Goal: Task Accomplishment & Management: Manage account settings

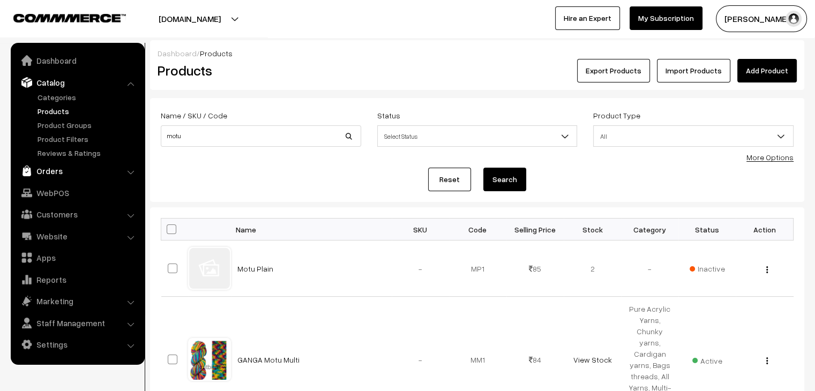
click at [61, 167] on link "Orders" at bounding box center [76, 170] width 127 height 19
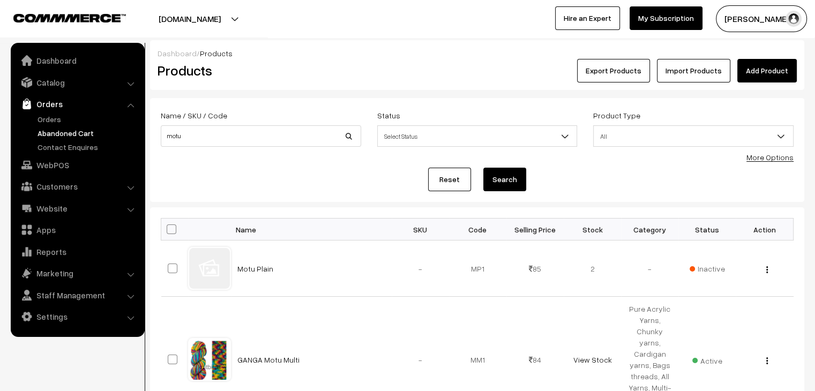
click at [58, 131] on link "Abandoned Cart" at bounding box center [88, 132] width 106 height 11
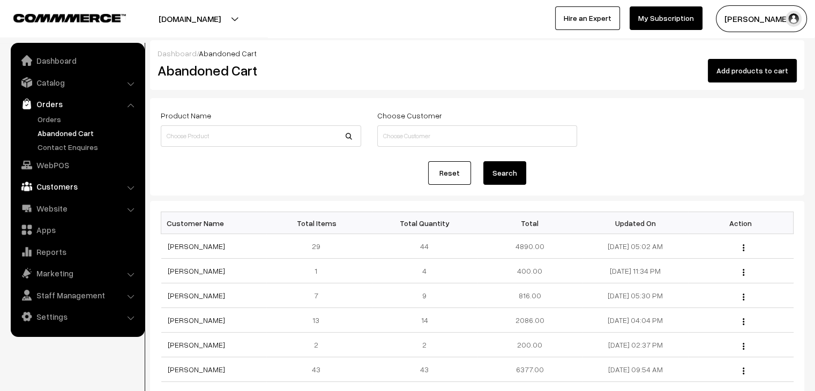
click at [108, 187] on link "Customers" at bounding box center [76, 186] width 127 height 19
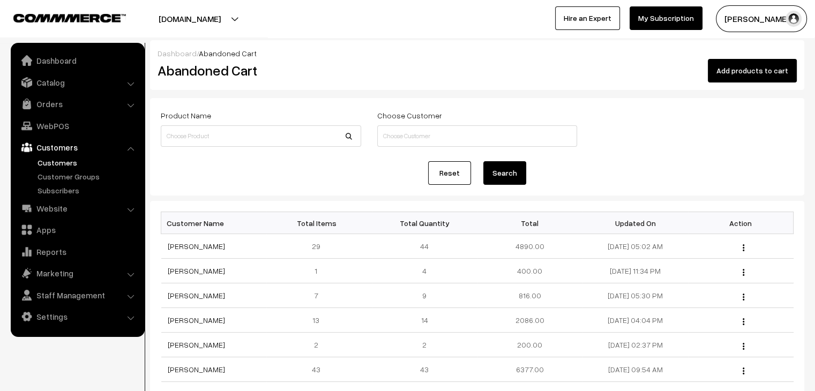
click at [64, 158] on link "Customers" at bounding box center [88, 162] width 106 height 11
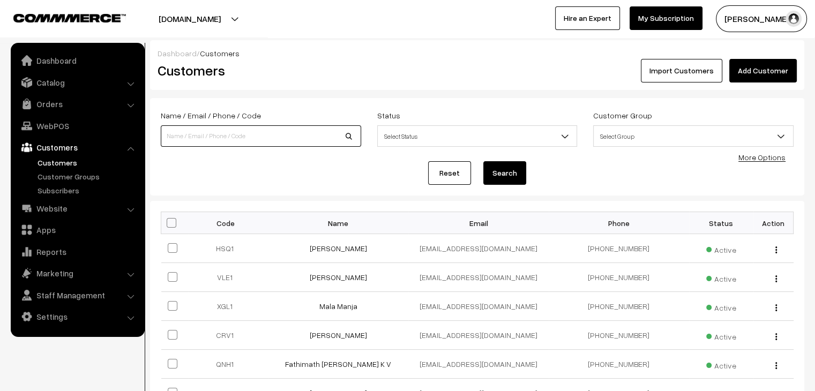
click at [213, 138] on input at bounding box center [261, 135] width 200 height 21
type input "NIDAR"
click at [483, 161] on button "Search" at bounding box center [504, 173] width 43 height 24
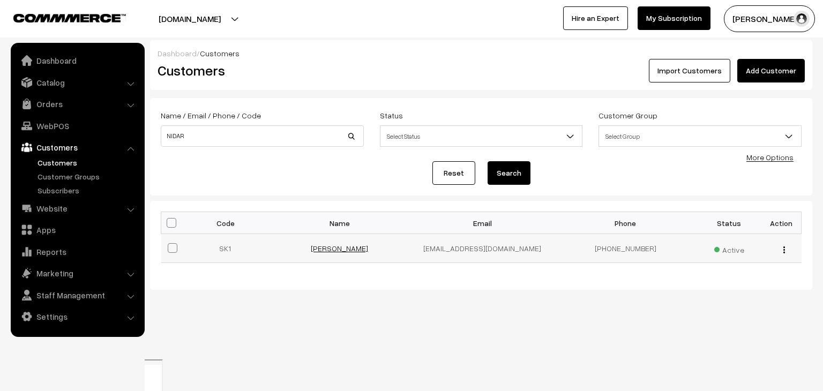
click at [345, 245] on link "Nidarishisha Papang" at bounding box center [339, 248] width 57 height 9
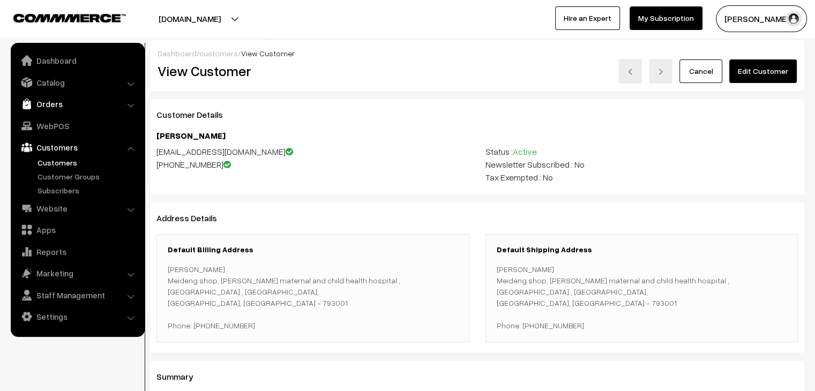
click at [62, 108] on link "Orders" at bounding box center [76, 103] width 127 height 19
click at [70, 129] on link "Abandoned Cart" at bounding box center [88, 132] width 106 height 11
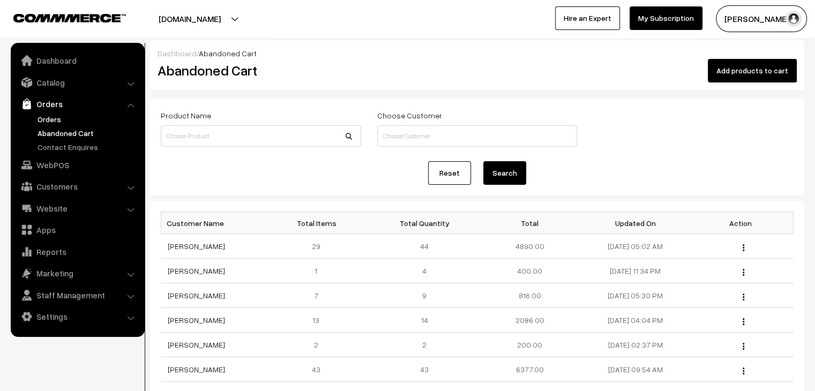
click at [51, 115] on link "Orders" at bounding box center [88, 119] width 106 height 11
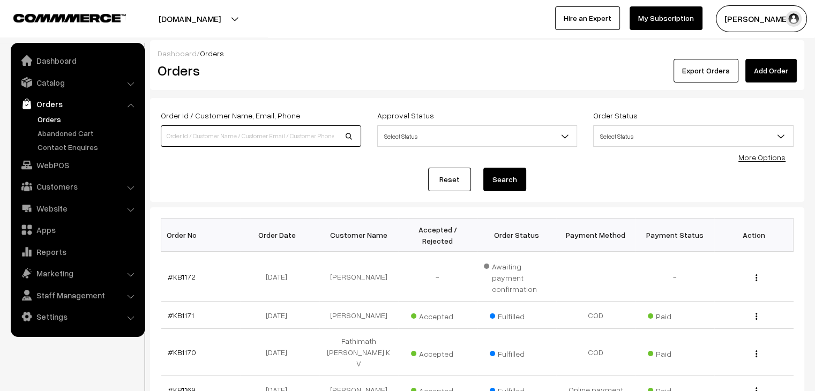
click at [222, 137] on input at bounding box center [261, 135] width 200 height 21
click at [54, 194] on link "Customers" at bounding box center [76, 186] width 127 height 19
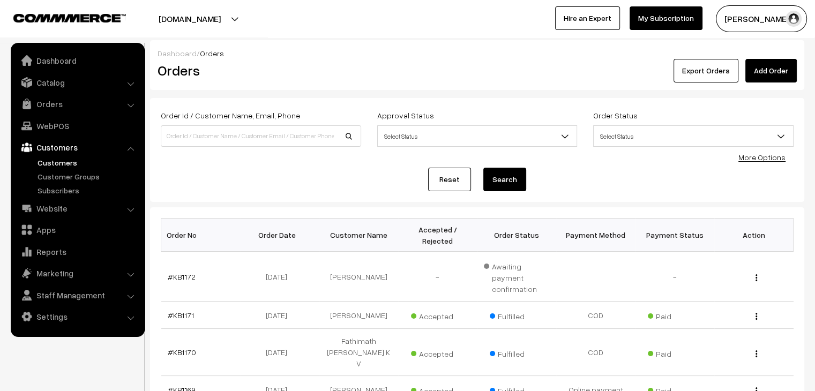
click at [58, 163] on link "Customers" at bounding box center [88, 162] width 106 height 11
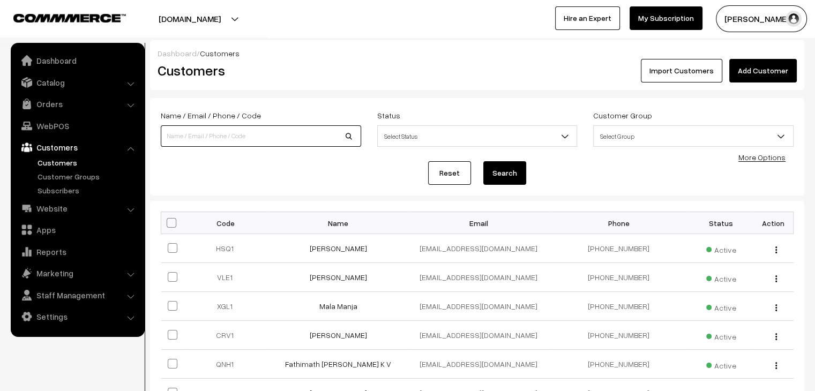
click at [216, 140] on input at bounding box center [261, 135] width 200 height 21
type input "nida"
click at [483, 161] on button "Search" at bounding box center [504, 173] width 43 height 24
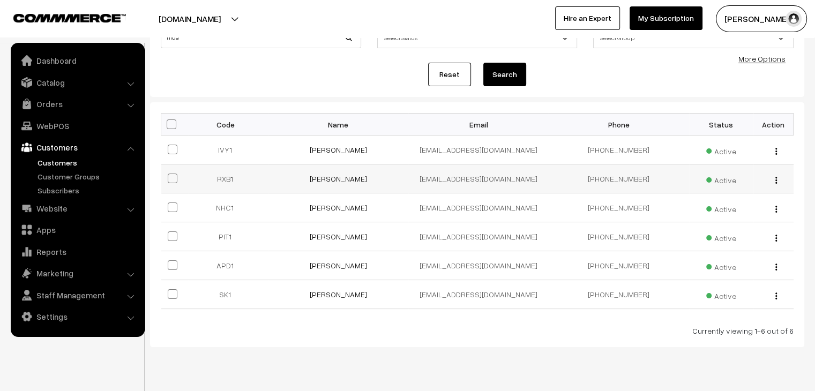
scroll to position [101, 0]
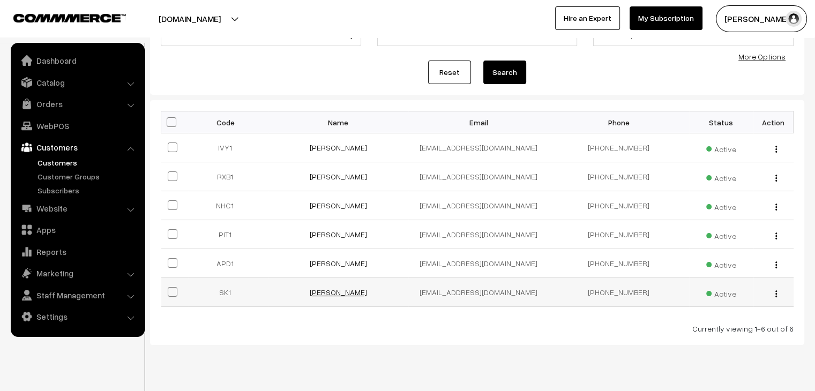
click at [330, 294] on link "Nidarishisha Papang" at bounding box center [338, 292] width 57 height 9
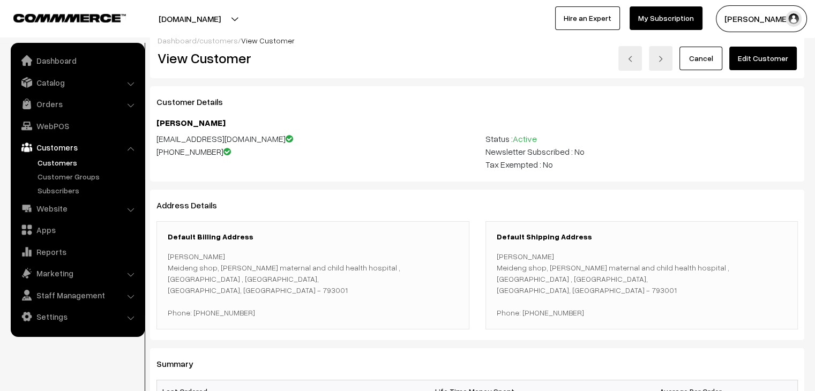
scroll to position [12, 0]
click at [61, 107] on link "Orders" at bounding box center [76, 103] width 127 height 19
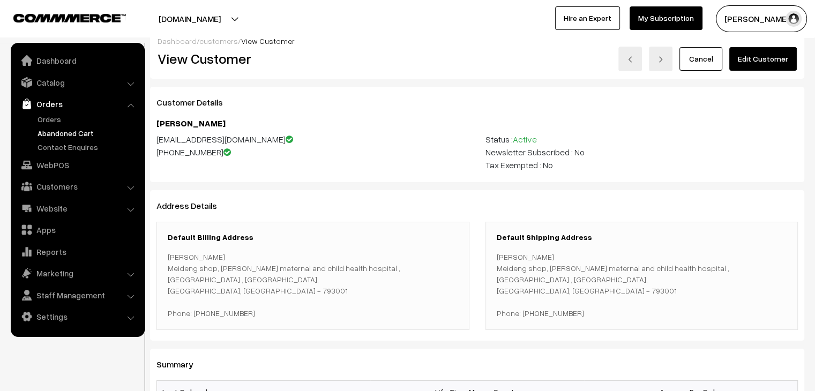
click at [68, 134] on link "Abandoned Cart" at bounding box center [88, 132] width 106 height 11
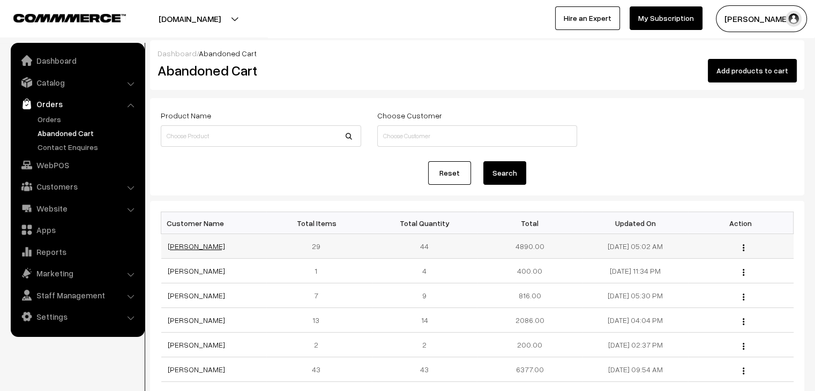
click at [185, 246] on link "[PERSON_NAME]" at bounding box center [196, 246] width 57 height 9
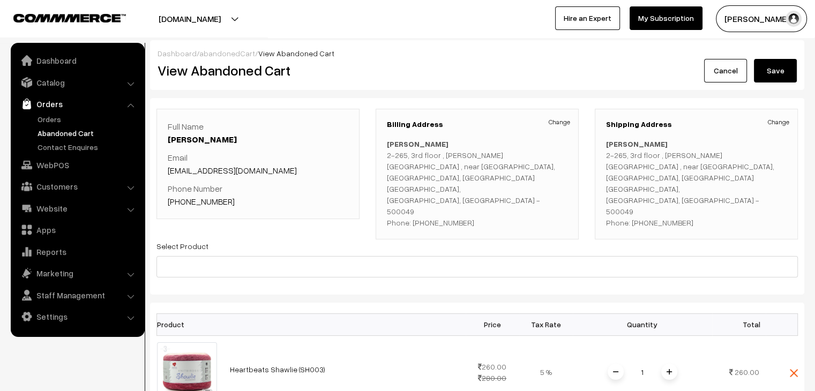
click at [74, 131] on link "Abandoned Cart" at bounding box center [88, 132] width 106 height 11
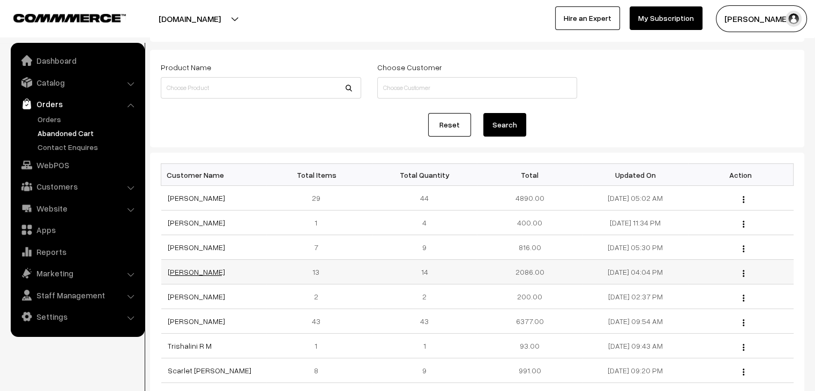
scroll to position [49, 0]
click at [185, 322] on link "[PERSON_NAME]" at bounding box center [196, 320] width 57 height 9
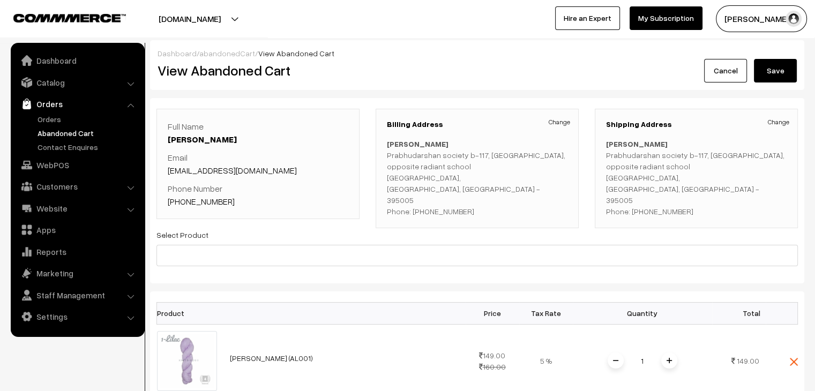
click at [69, 130] on link "Abandoned Cart" at bounding box center [88, 132] width 106 height 11
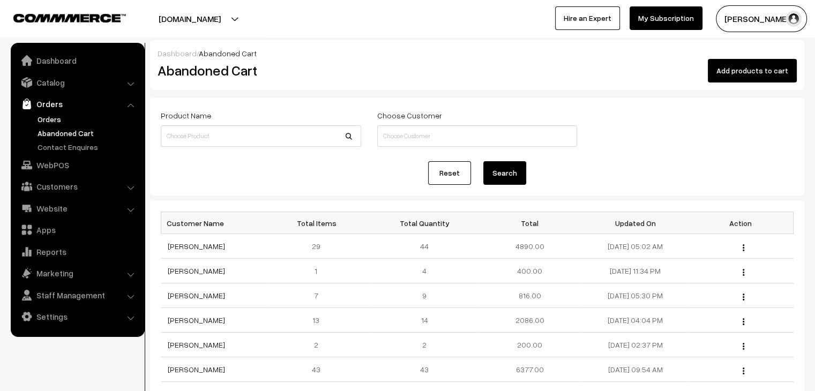
click at [67, 122] on link "Orders" at bounding box center [88, 119] width 106 height 11
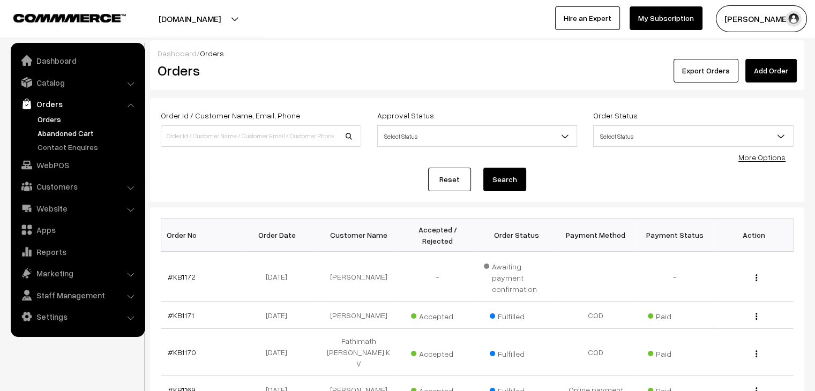
click at [76, 136] on link "Abandoned Cart" at bounding box center [88, 132] width 106 height 11
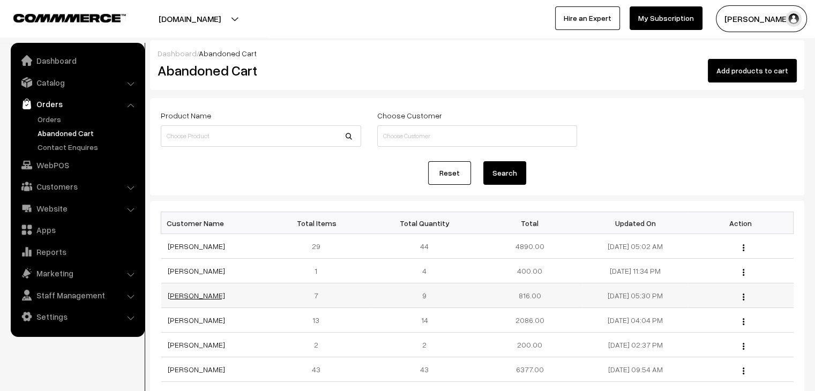
click at [206, 296] on link "[PERSON_NAME]" at bounding box center [196, 295] width 57 height 9
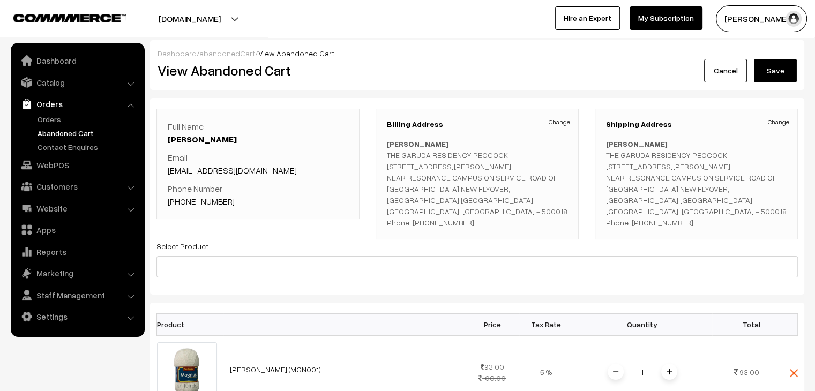
click at [85, 133] on link "Abandoned Cart" at bounding box center [88, 132] width 106 height 11
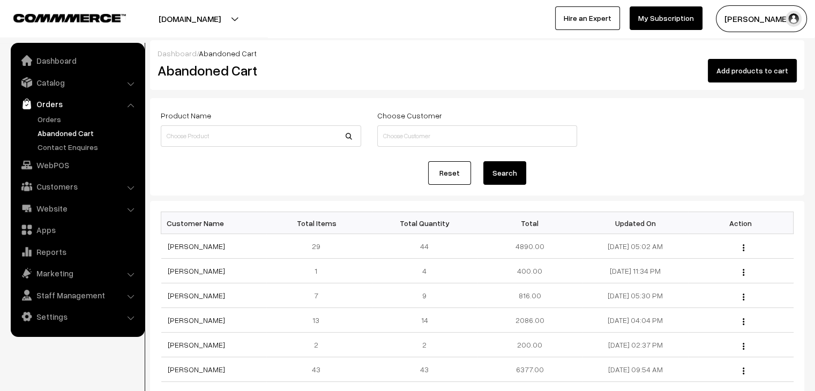
click at [59, 132] on link "Abandoned Cart" at bounding box center [88, 132] width 106 height 11
click at [66, 131] on link "Abandoned Cart" at bounding box center [88, 132] width 106 height 11
click at [62, 117] on link "Orders" at bounding box center [88, 119] width 106 height 11
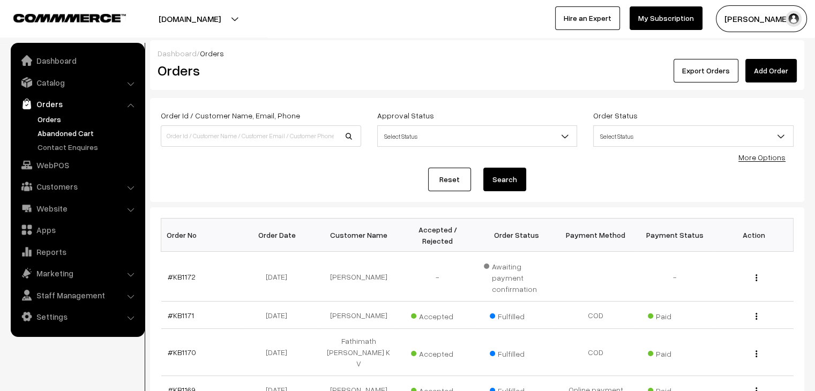
click at [91, 129] on link "Abandoned Cart" at bounding box center [88, 132] width 106 height 11
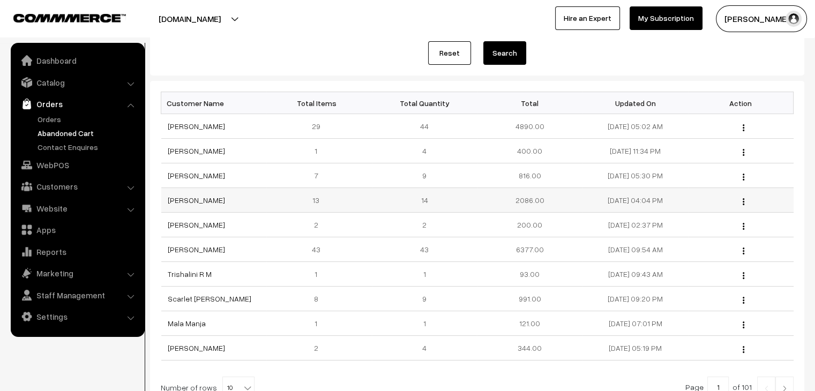
scroll to position [122, 0]
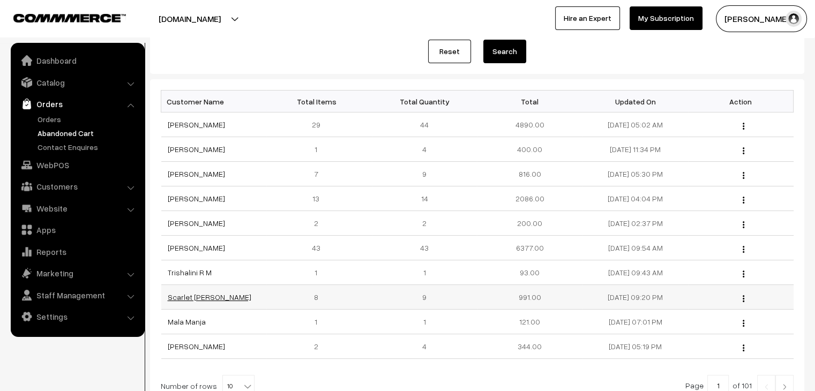
click at [193, 295] on link "Scarlet Angel Correya" at bounding box center [210, 296] width 84 height 9
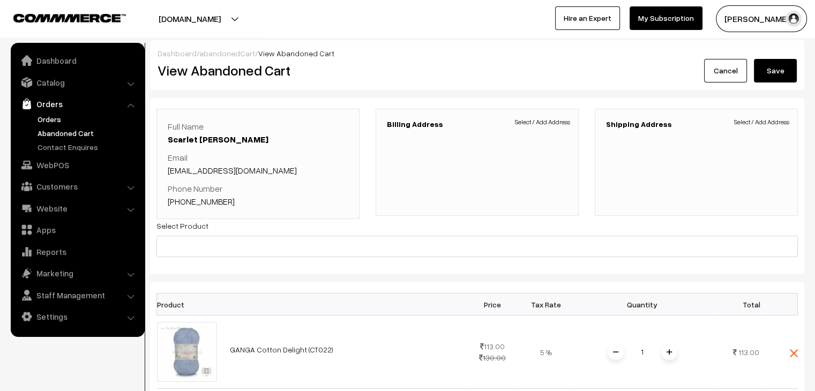
click at [39, 117] on link "Orders" at bounding box center [88, 119] width 106 height 11
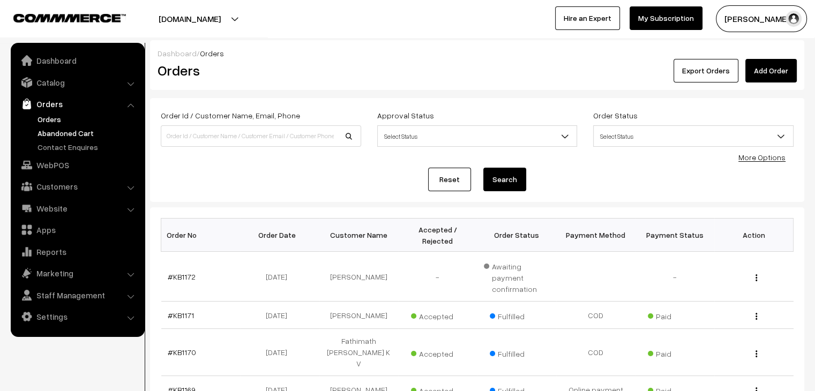
click at [73, 132] on link "Abandoned Cart" at bounding box center [88, 132] width 106 height 11
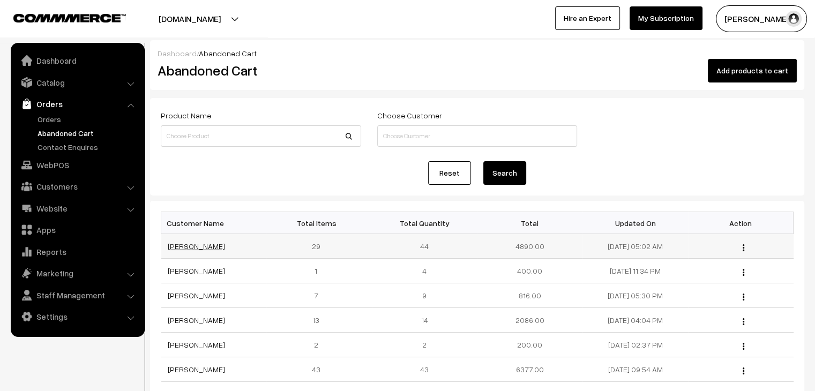
click at [182, 242] on link "Darakshan Musharraf" at bounding box center [196, 246] width 57 height 9
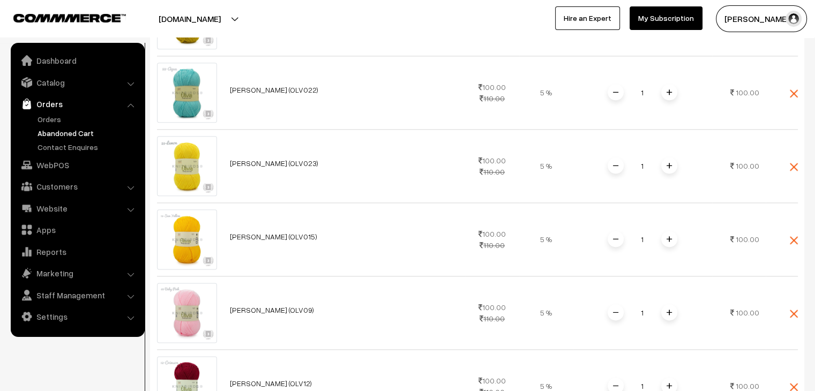
scroll to position [1326, 0]
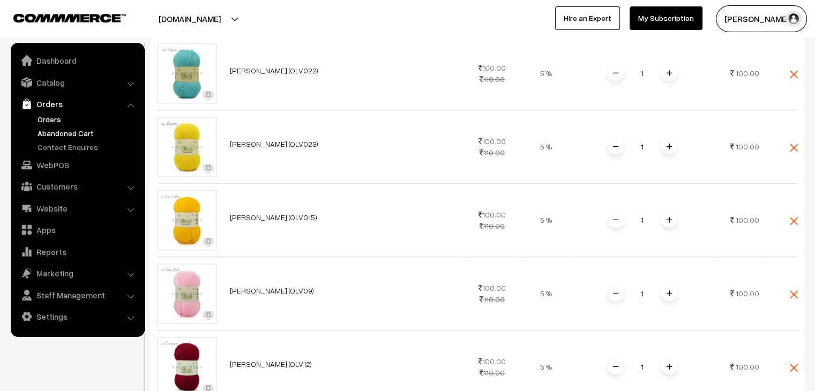
click at [56, 122] on link "Orders" at bounding box center [88, 119] width 106 height 11
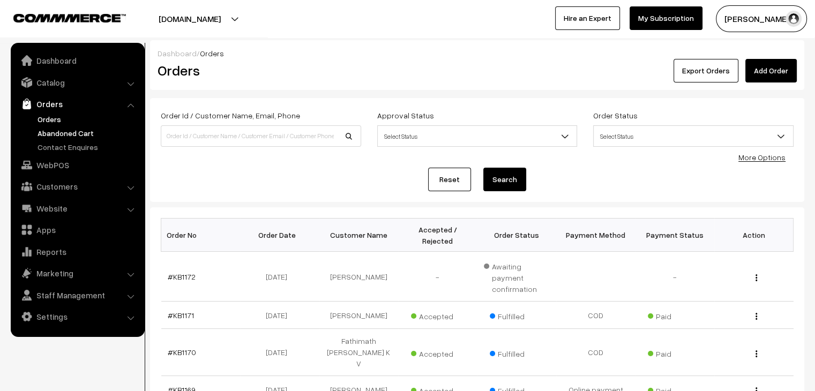
click at [88, 132] on link "Abandoned Cart" at bounding box center [88, 132] width 106 height 11
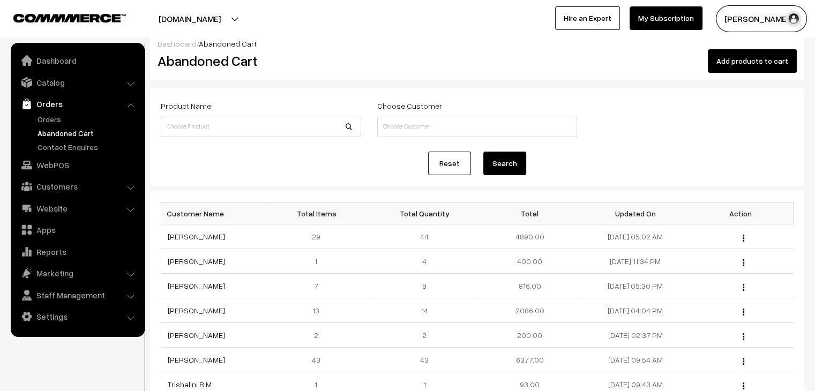
scroll to position [10, 0]
click at [41, 114] on link "Orders" at bounding box center [88, 119] width 106 height 11
